Goal: Information Seeking & Learning: Check status

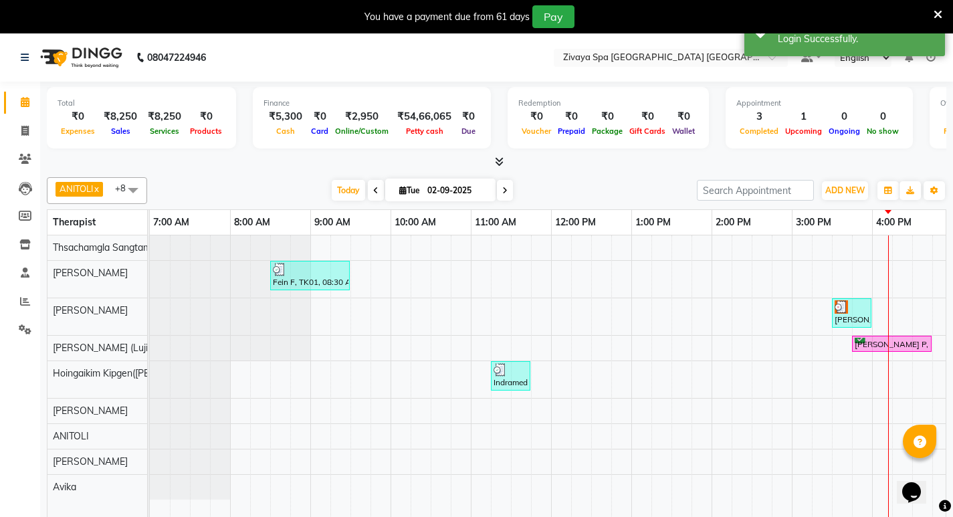
click at [495, 156] on icon at bounding box center [499, 161] width 9 height 10
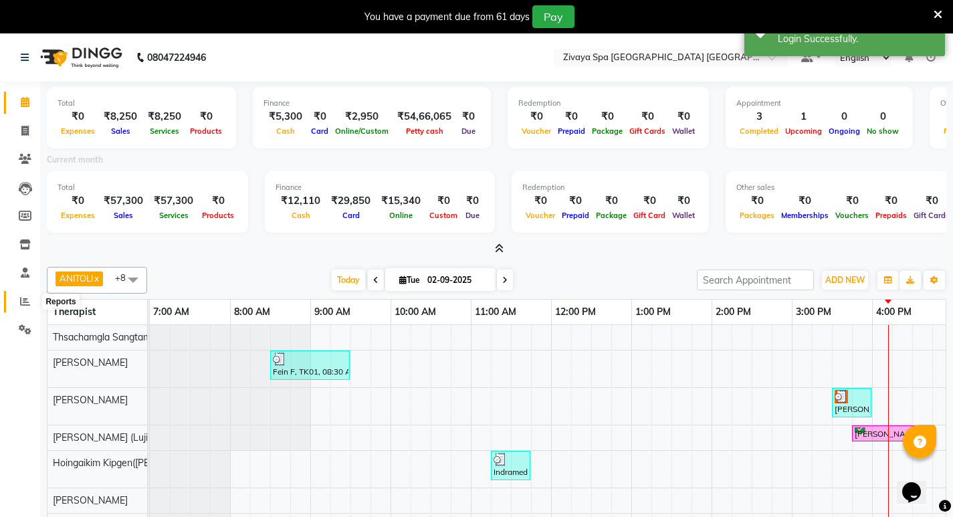
click at [23, 302] on icon at bounding box center [25, 301] width 10 height 10
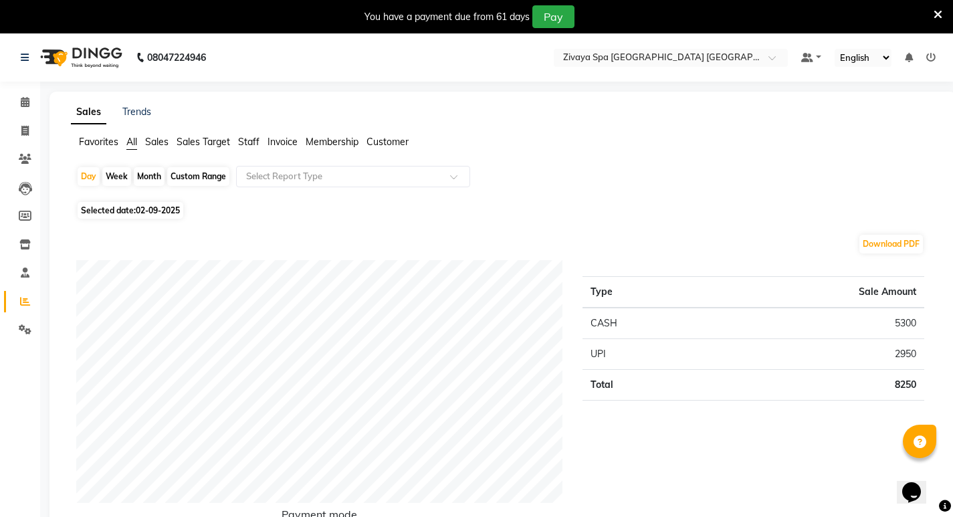
click at [152, 207] on span "02-09-2025" at bounding box center [158, 210] width 44 height 10
select select "9"
select select "2025"
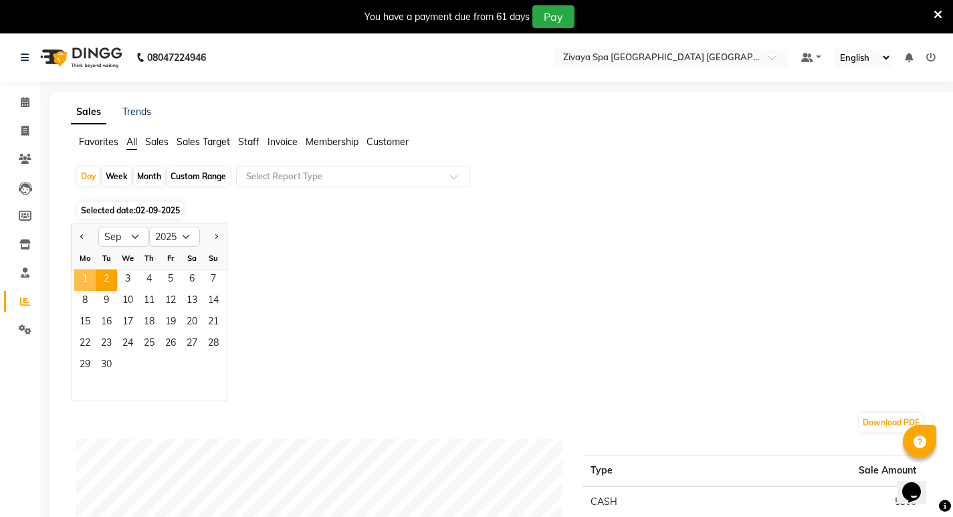
click at [84, 275] on span "1" at bounding box center [84, 279] width 21 height 21
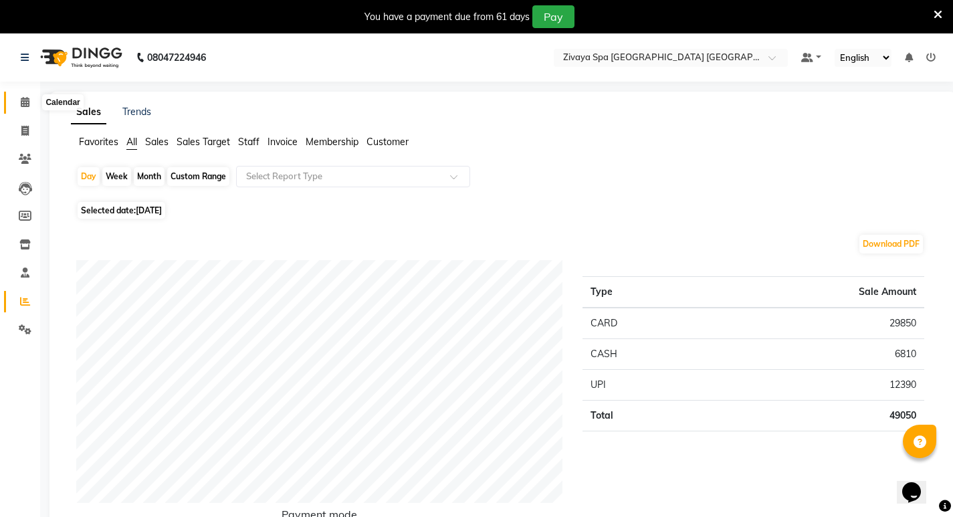
click at [23, 102] on icon at bounding box center [25, 102] width 9 height 10
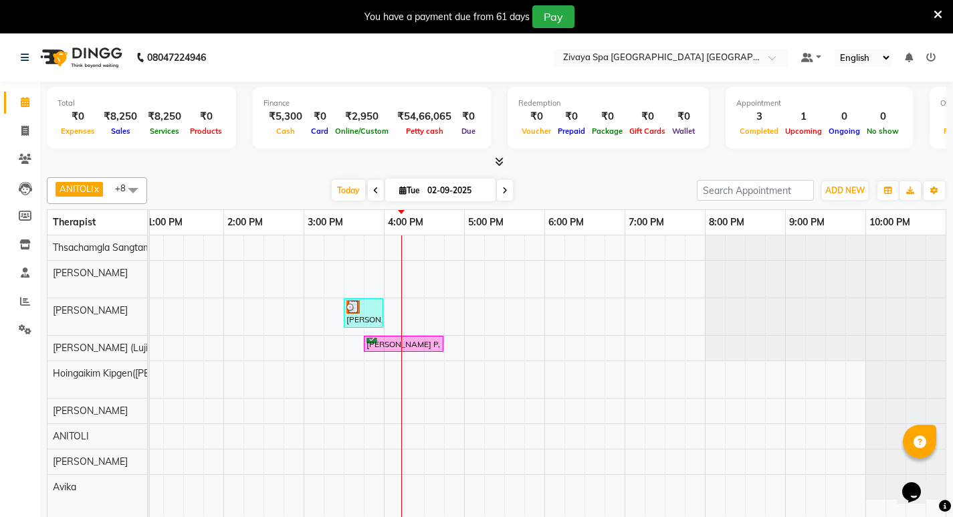
click at [933, 57] on icon at bounding box center [930, 57] width 9 height 9
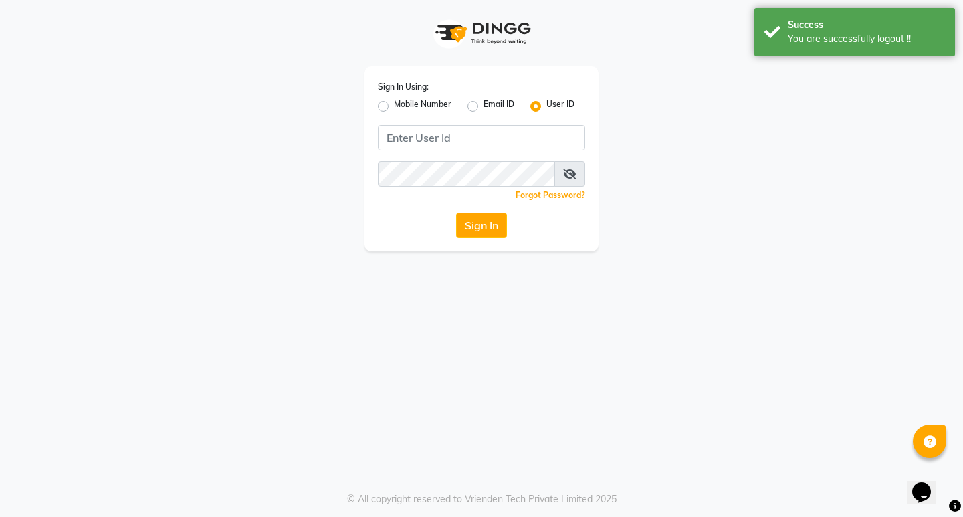
click at [394, 108] on label "Mobile Number" at bounding box center [422, 106] width 57 height 16
click at [394, 107] on input "Mobile Number" at bounding box center [398, 102] width 9 height 9
radio input "true"
radio input "false"
click at [461, 138] on input "Username" at bounding box center [503, 137] width 162 height 25
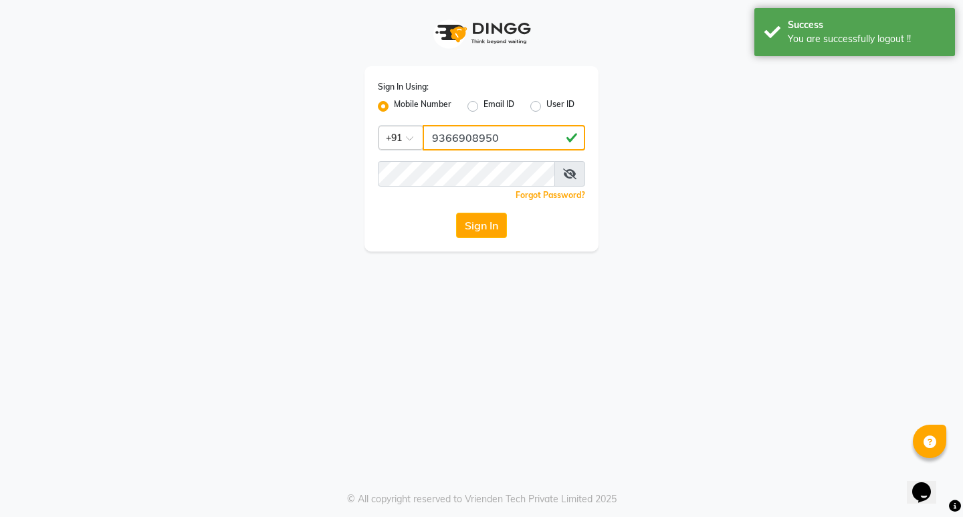
type input "9366908950"
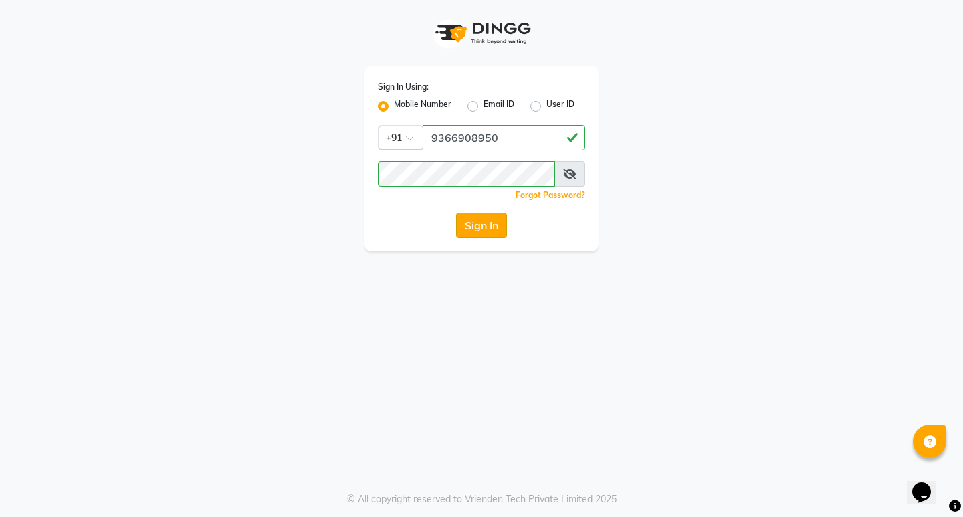
click at [472, 223] on button "Sign In" at bounding box center [481, 225] width 51 height 25
